Goal: Task Accomplishment & Management: Use online tool/utility

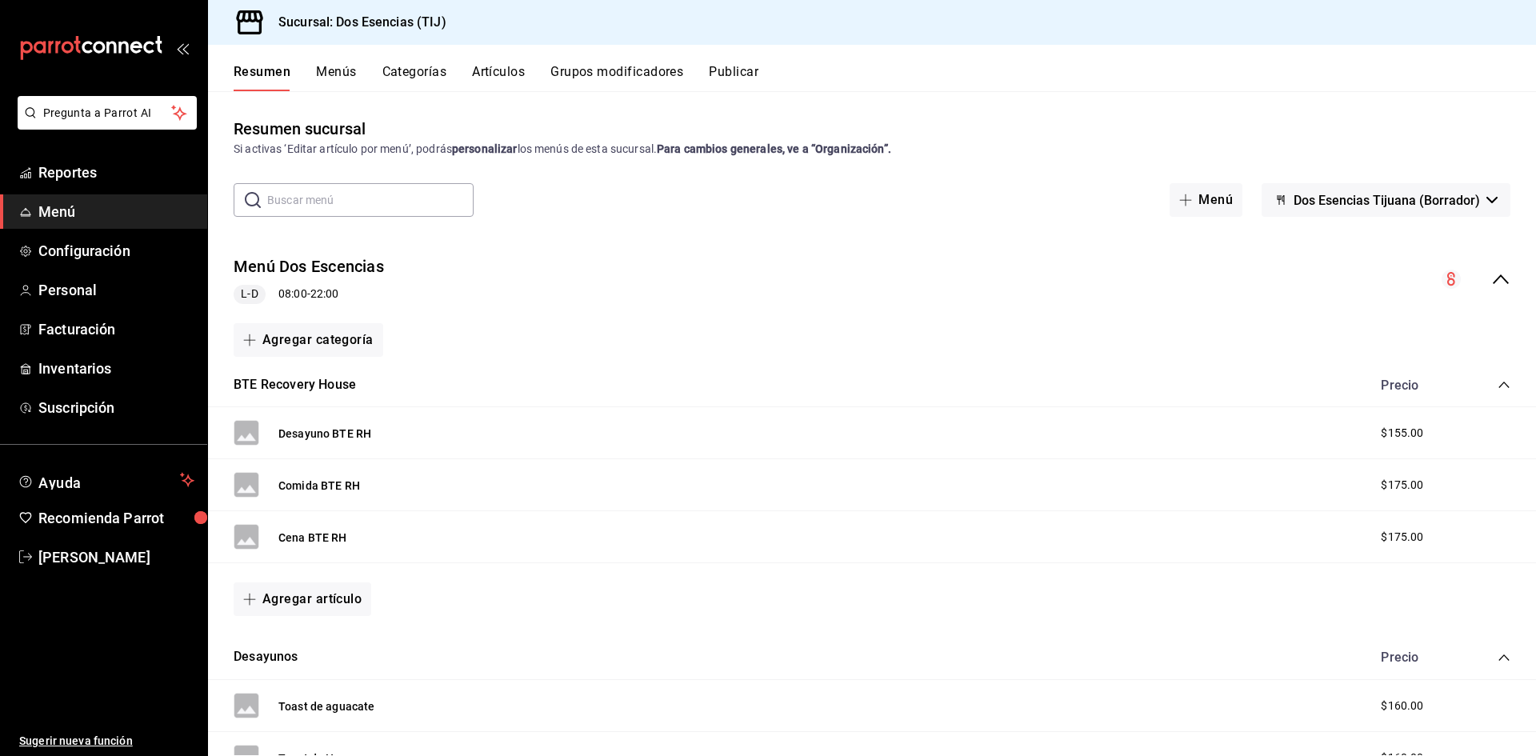
scroll to position [168, 0]
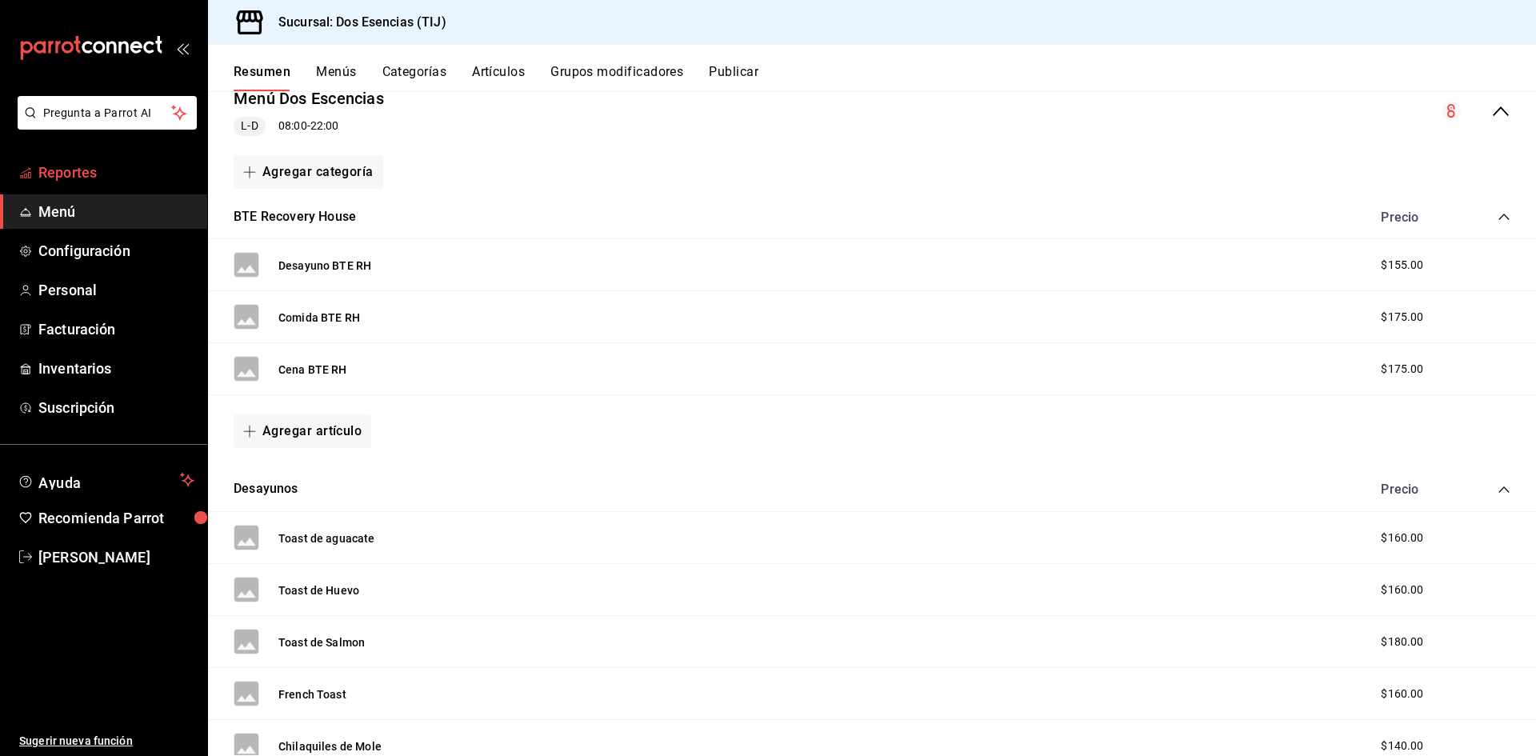
click at [100, 179] on span "Reportes" at bounding box center [116, 173] width 156 height 22
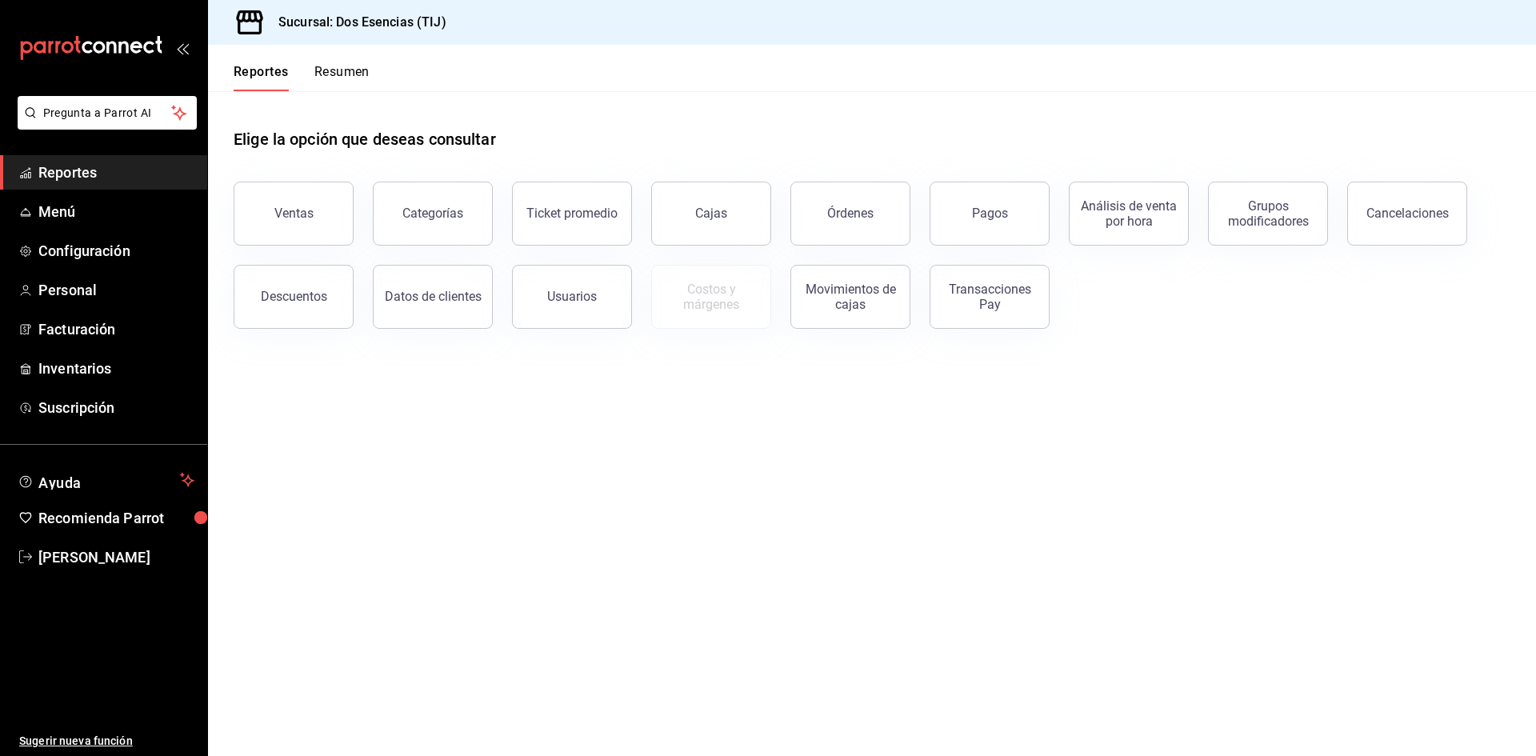
click at [326, 205] on button "Ventas" at bounding box center [294, 214] width 120 height 64
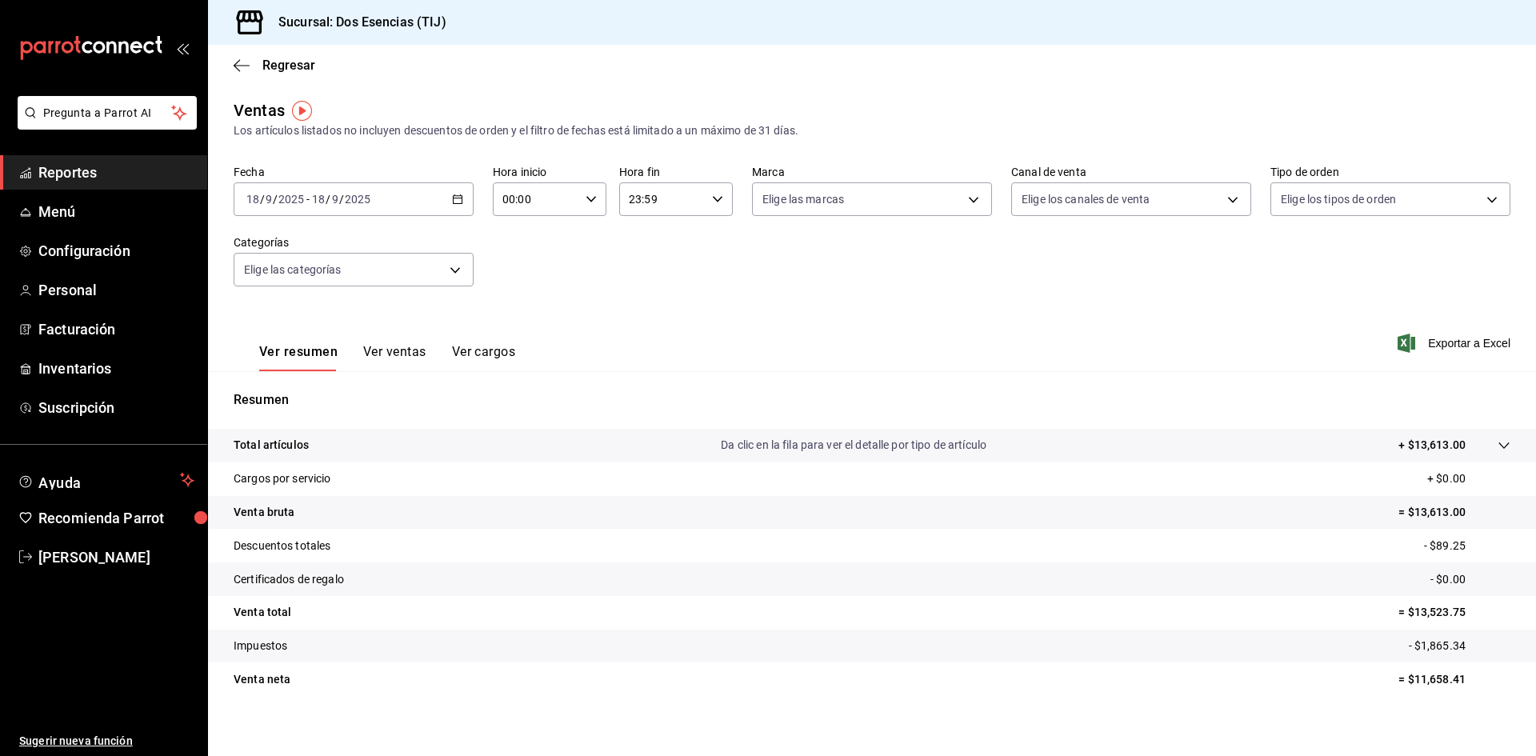
click at [454, 205] on div "[DATE] [DATE] - [DATE] [DATE]" at bounding box center [354, 199] width 240 height 34
click at [330, 389] on span "Rango de fechas" at bounding box center [309, 391] width 124 height 17
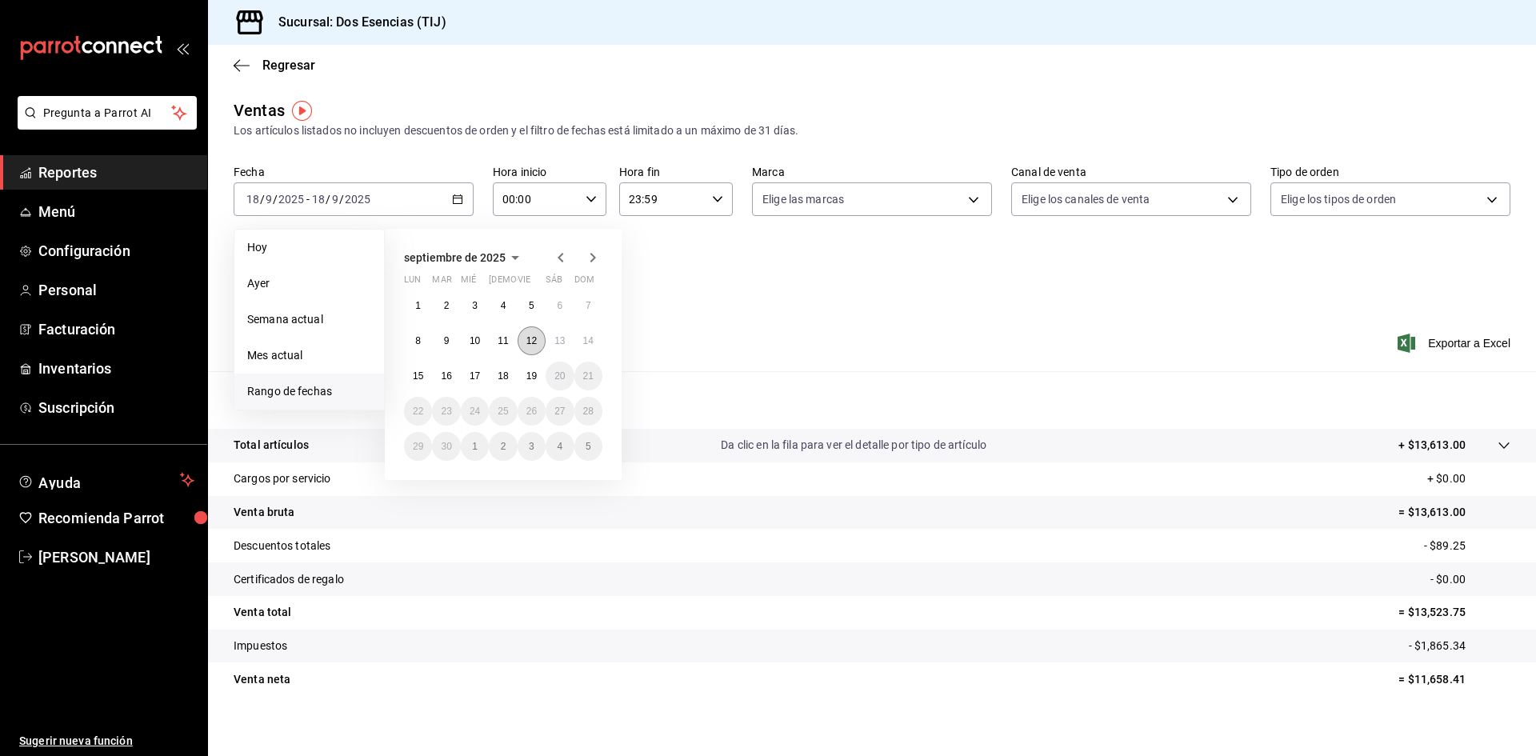
click at [534, 342] on abbr "12" at bounding box center [531, 340] width 10 height 11
click at [418, 371] on abbr "15" at bounding box center [418, 375] width 10 height 11
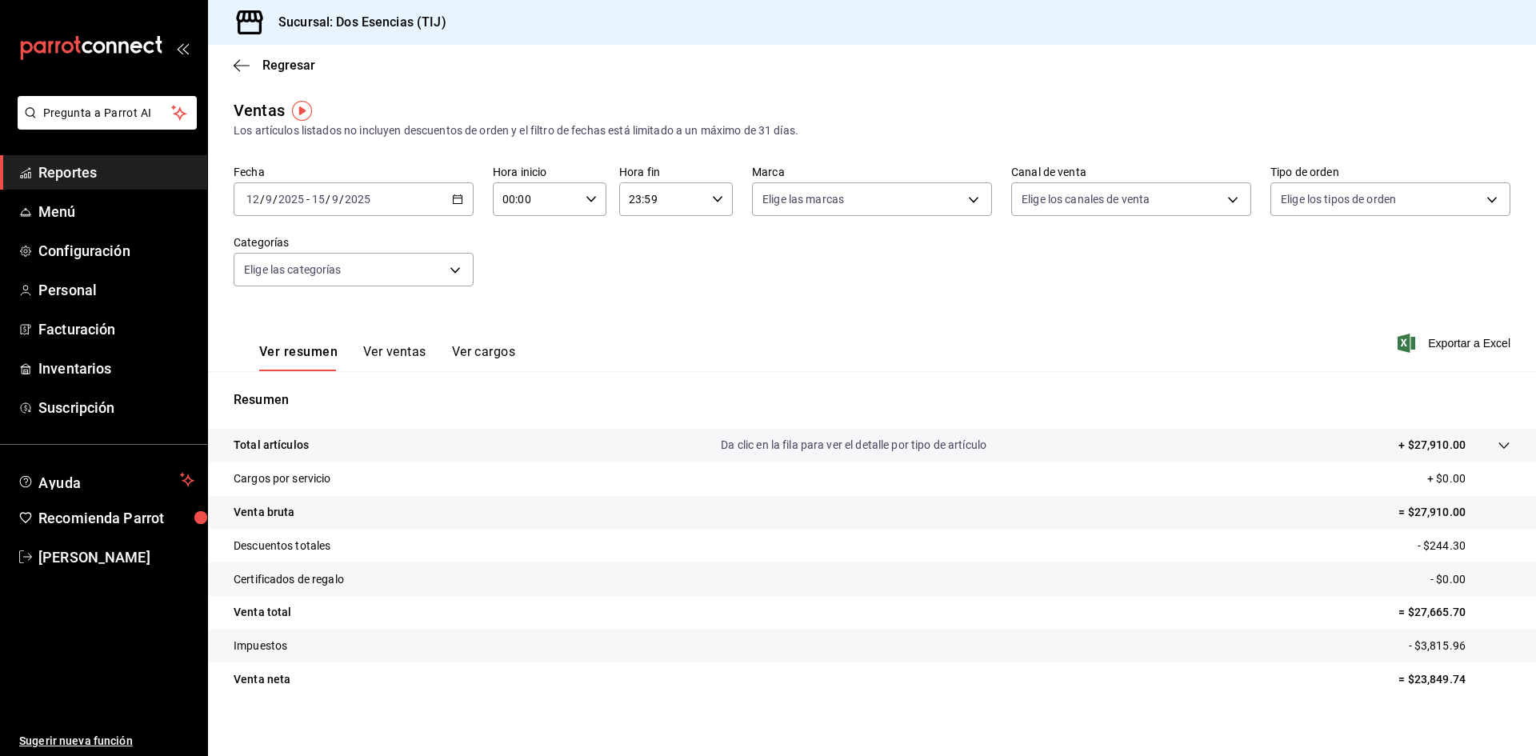
drag, startPoint x: 1451, startPoint y: 346, endPoint x: 1226, endPoint y: 726, distance: 441.9
click at [1356, 538] on div "Ventas Los artículos listados no incluyen descuentos de orden y el filtro de fe…" at bounding box center [872, 419] width 1328 height 642
click at [98, 167] on span "Reportes" at bounding box center [116, 173] width 156 height 22
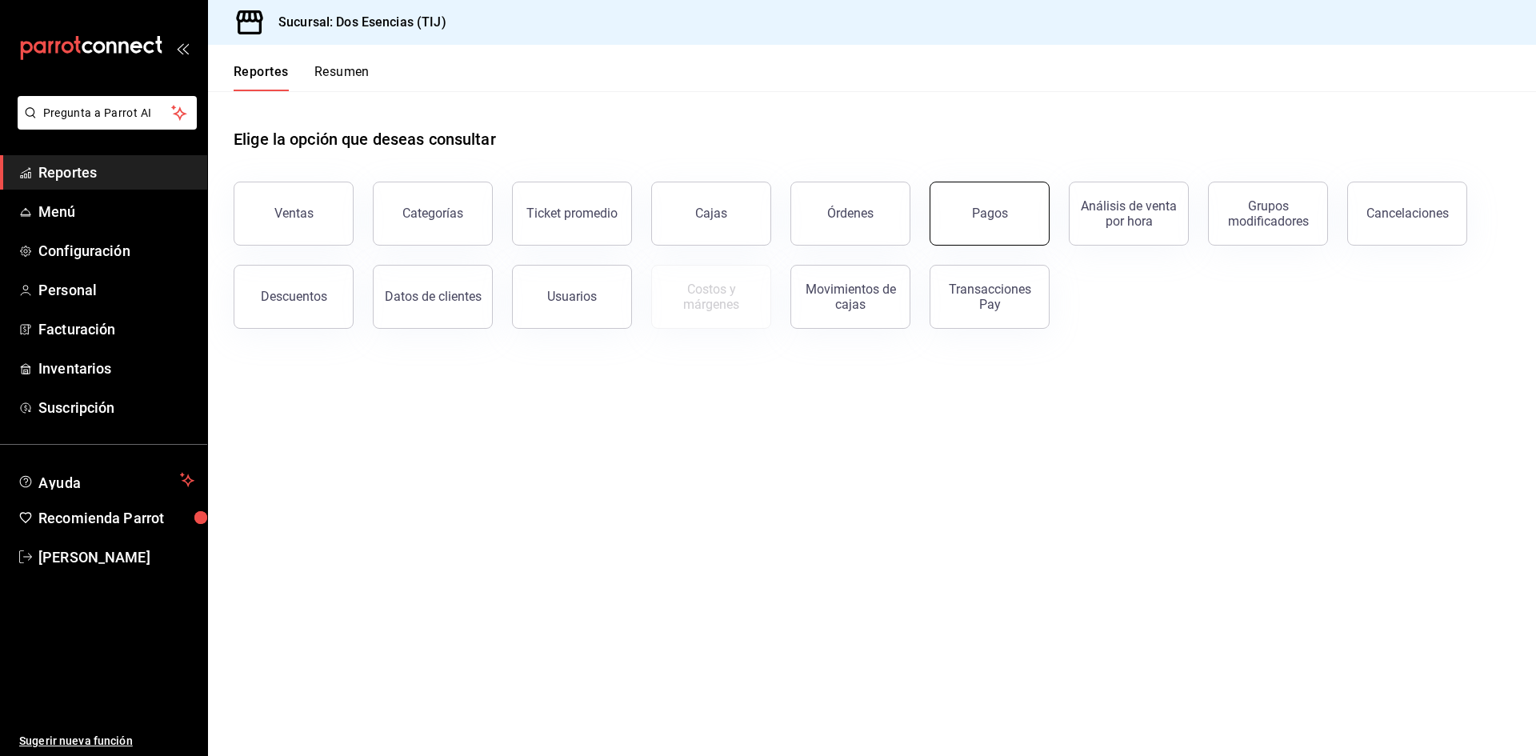
click at [975, 209] on div "Pagos" at bounding box center [990, 213] width 36 height 15
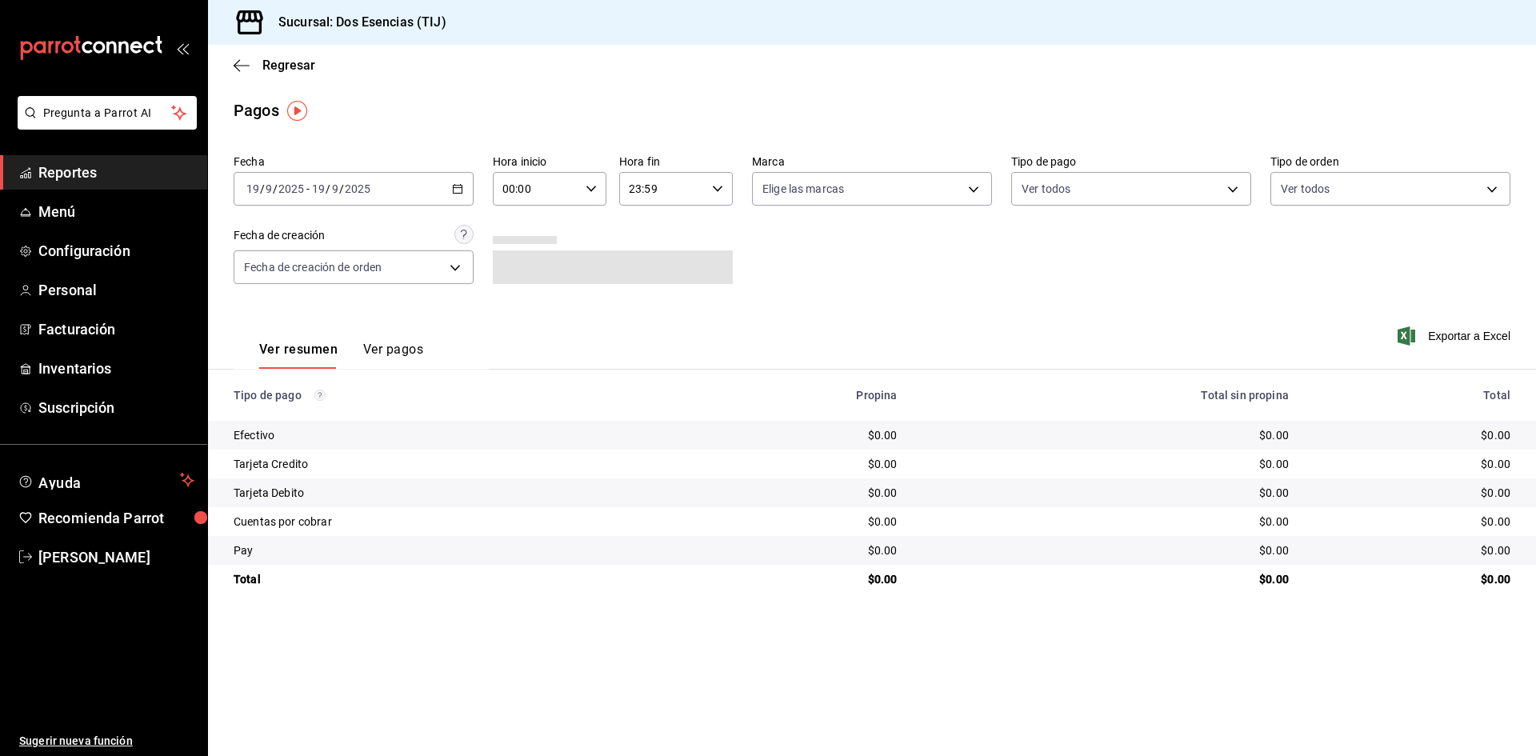
click at [458, 186] on icon "button" at bounding box center [457, 188] width 11 height 11
click at [334, 419] on span "Rango de fechas" at bounding box center [309, 417] width 124 height 17
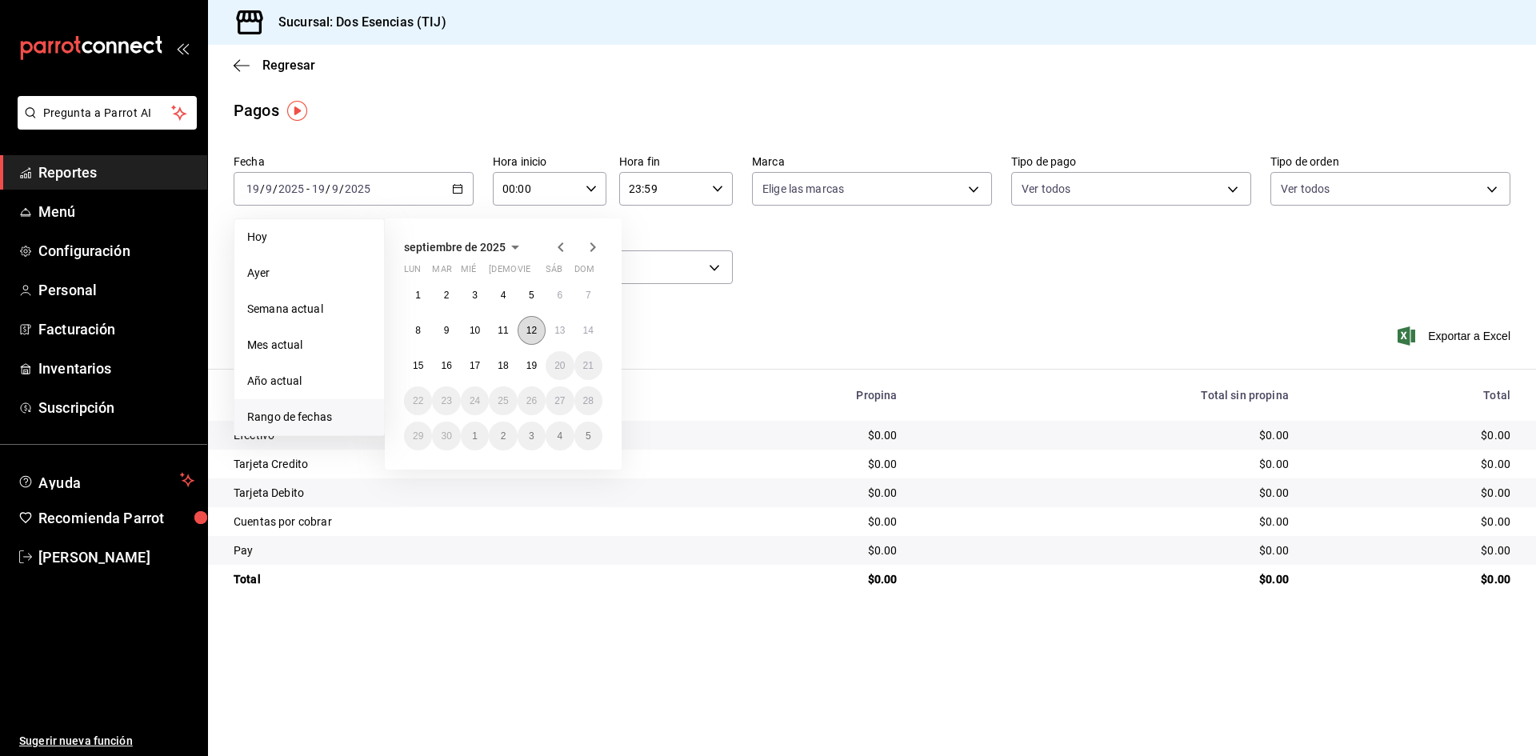
click at [530, 334] on abbr "12" at bounding box center [531, 330] width 10 height 11
click at [420, 370] on abbr "15" at bounding box center [418, 365] width 10 height 11
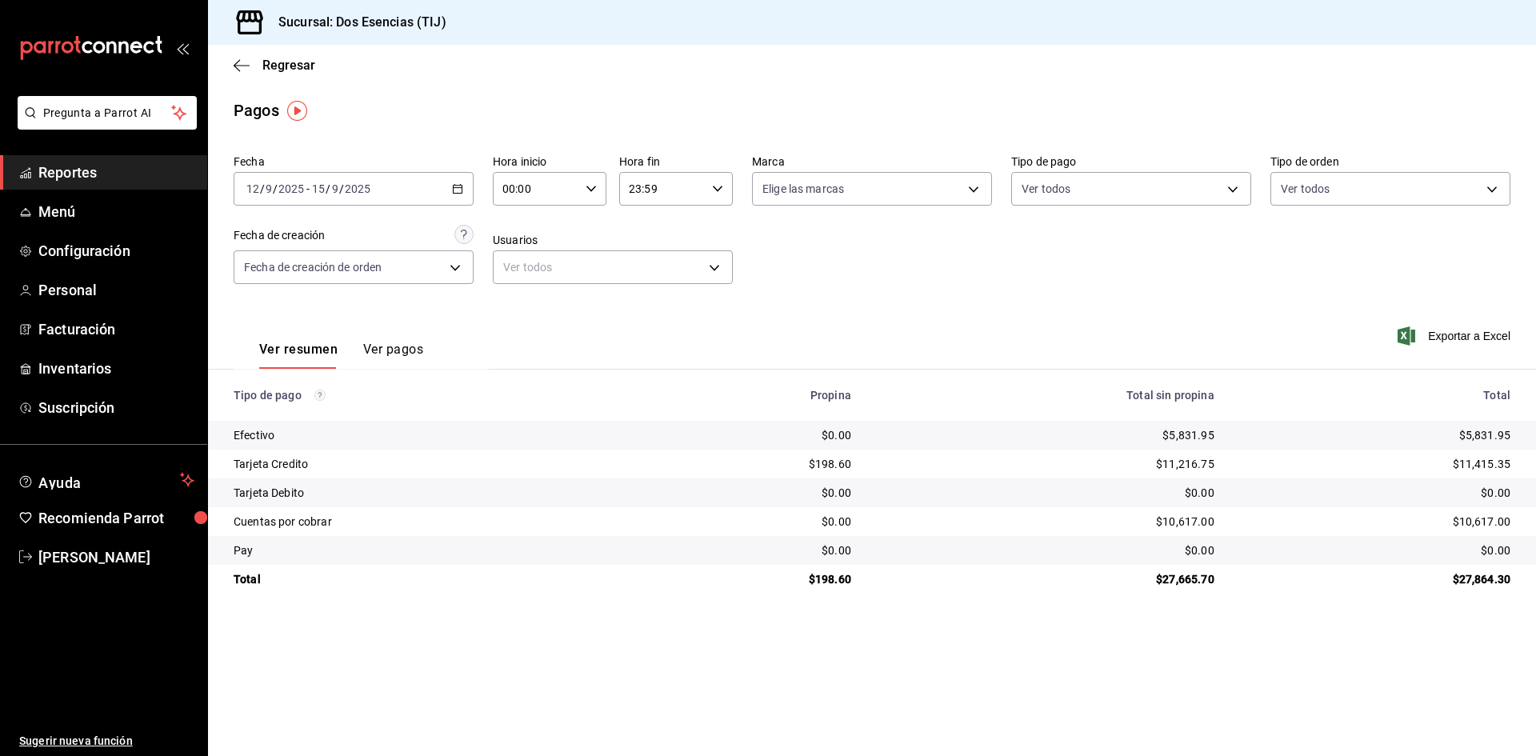
click at [455, 189] on icon "button" at bounding box center [457, 188] width 11 height 11
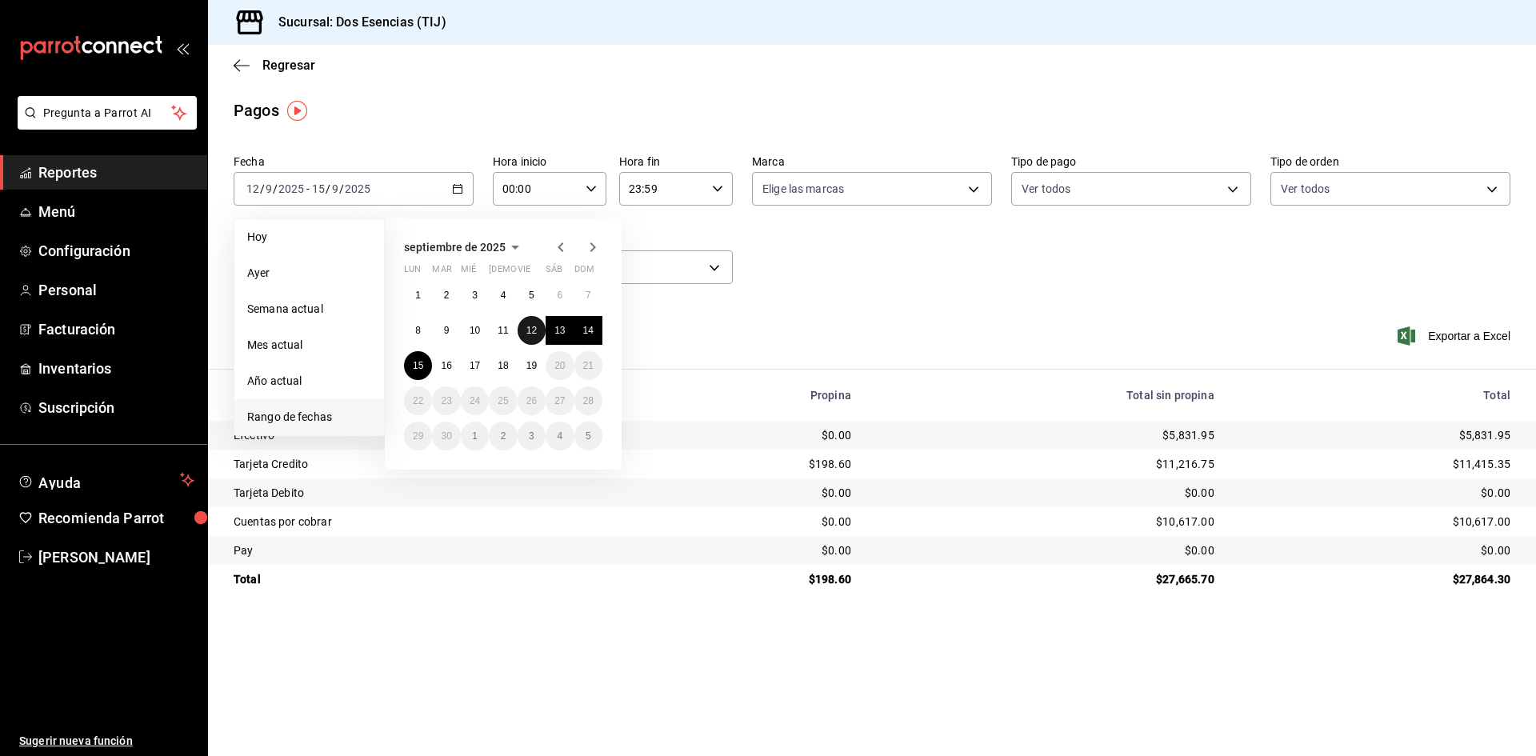
click at [526, 334] on abbr "12" at bounding box center [531, 330] width 10 height 11
click at [586, 330] on abbr "14" at bounding box center [588, 330] width 10 height 11
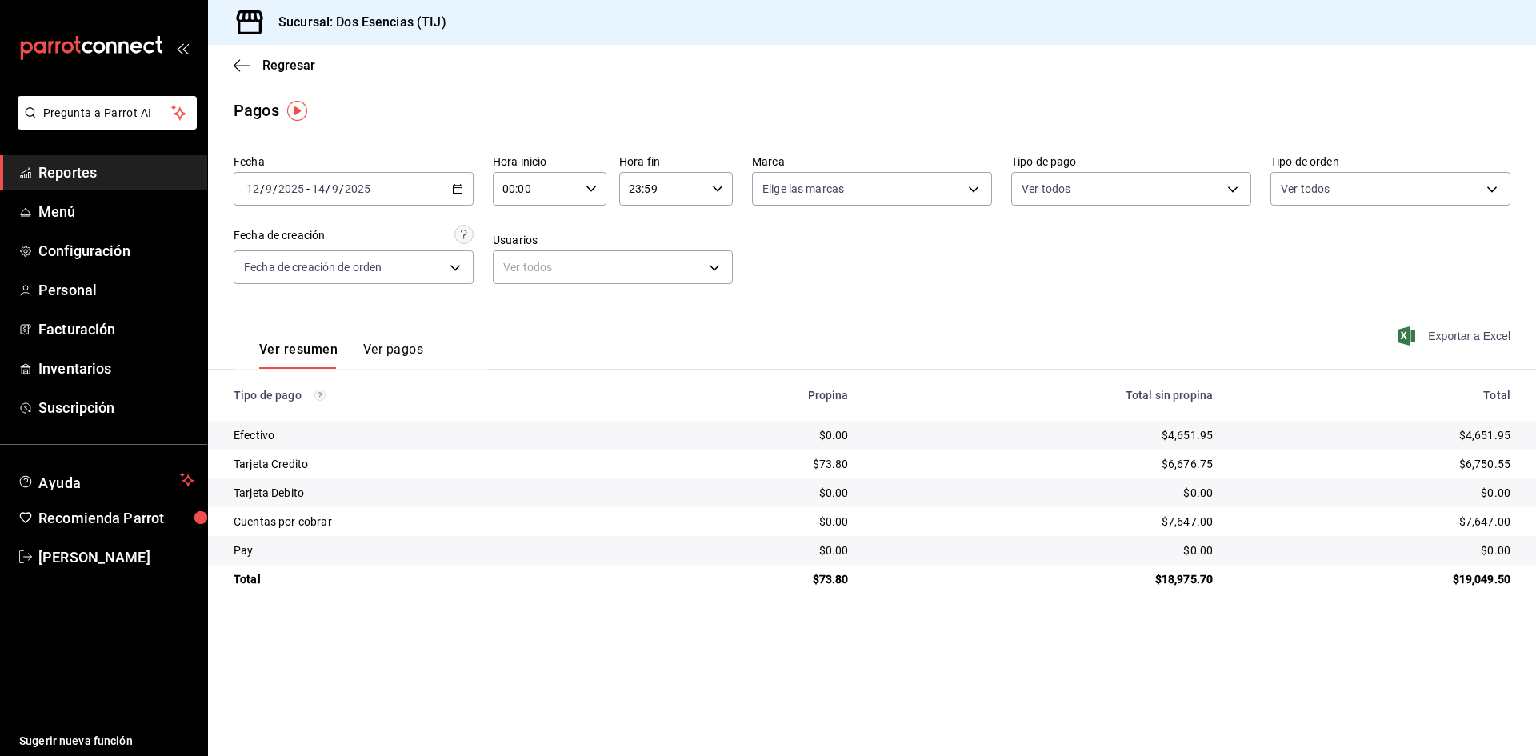
click at [1456, 331] on span "Exportar a Excel" at bounding box center [1456, 335] width 110 height 19
